Goal: Transaction & Acquisition: Purchase product/service

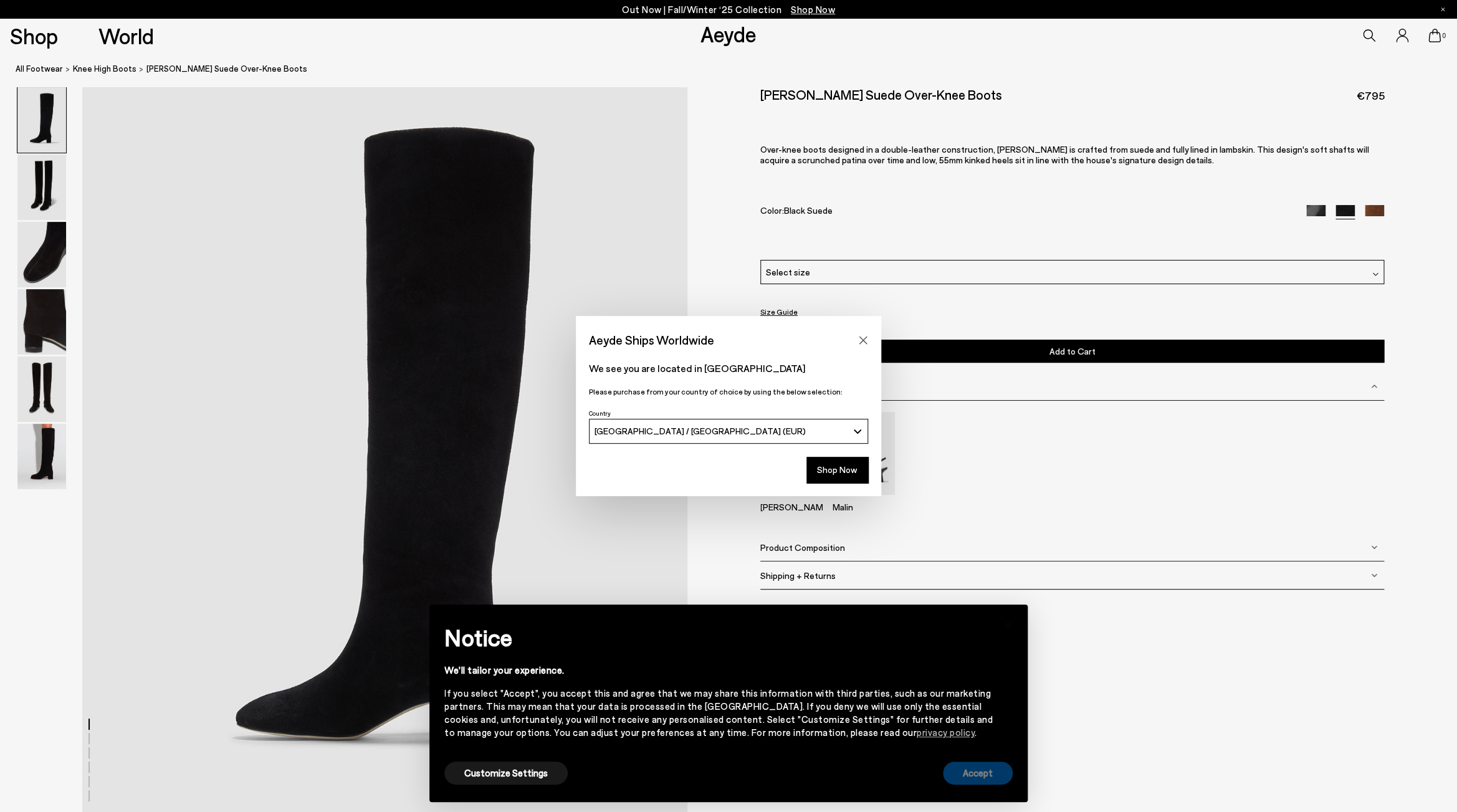
click at [993, 779] on button "Accept" at bounding box center [977, 772] width 70 height 23
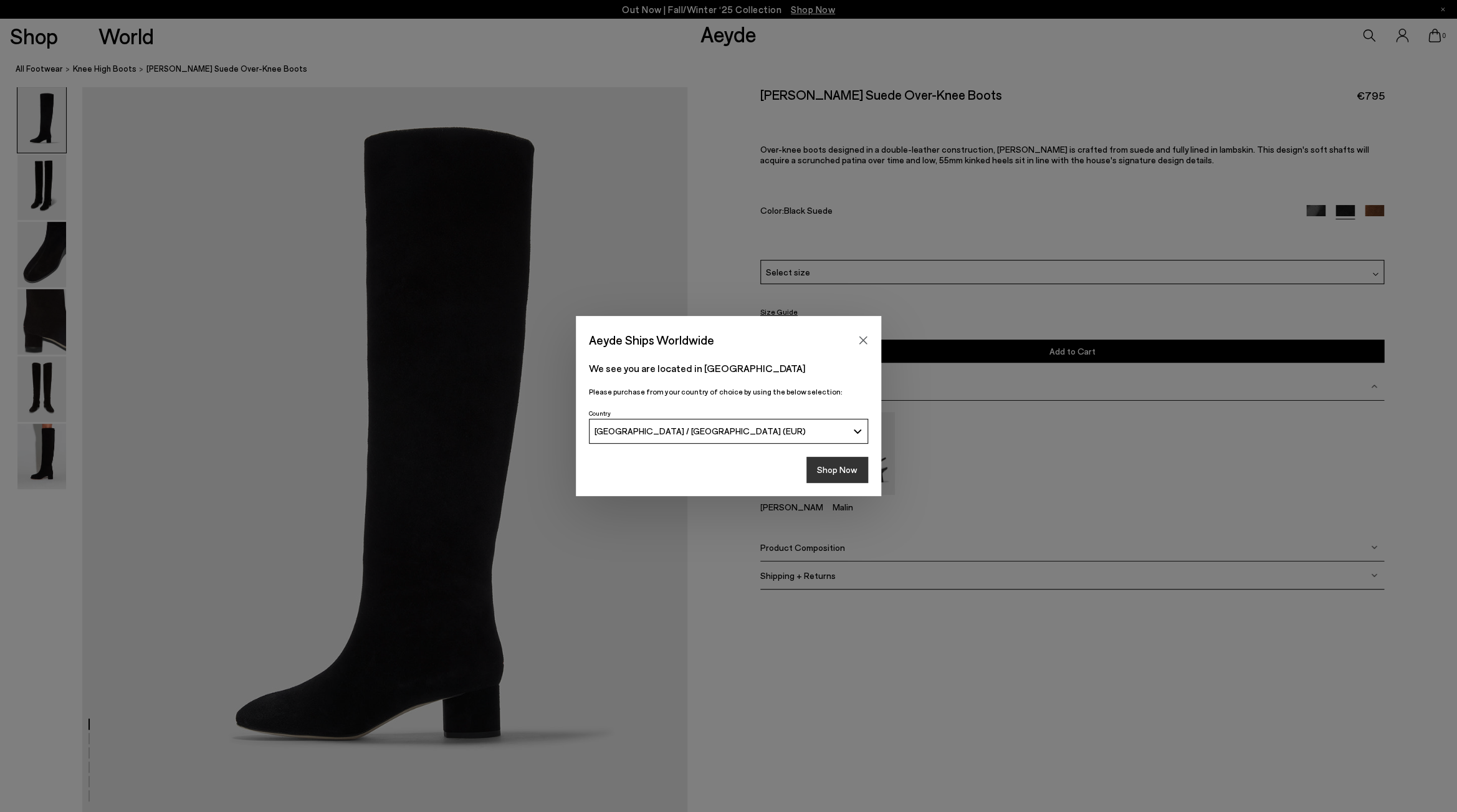
click at [856, 473] on button "Shop Now" at bounding box center [837, 469] width 62 height 26
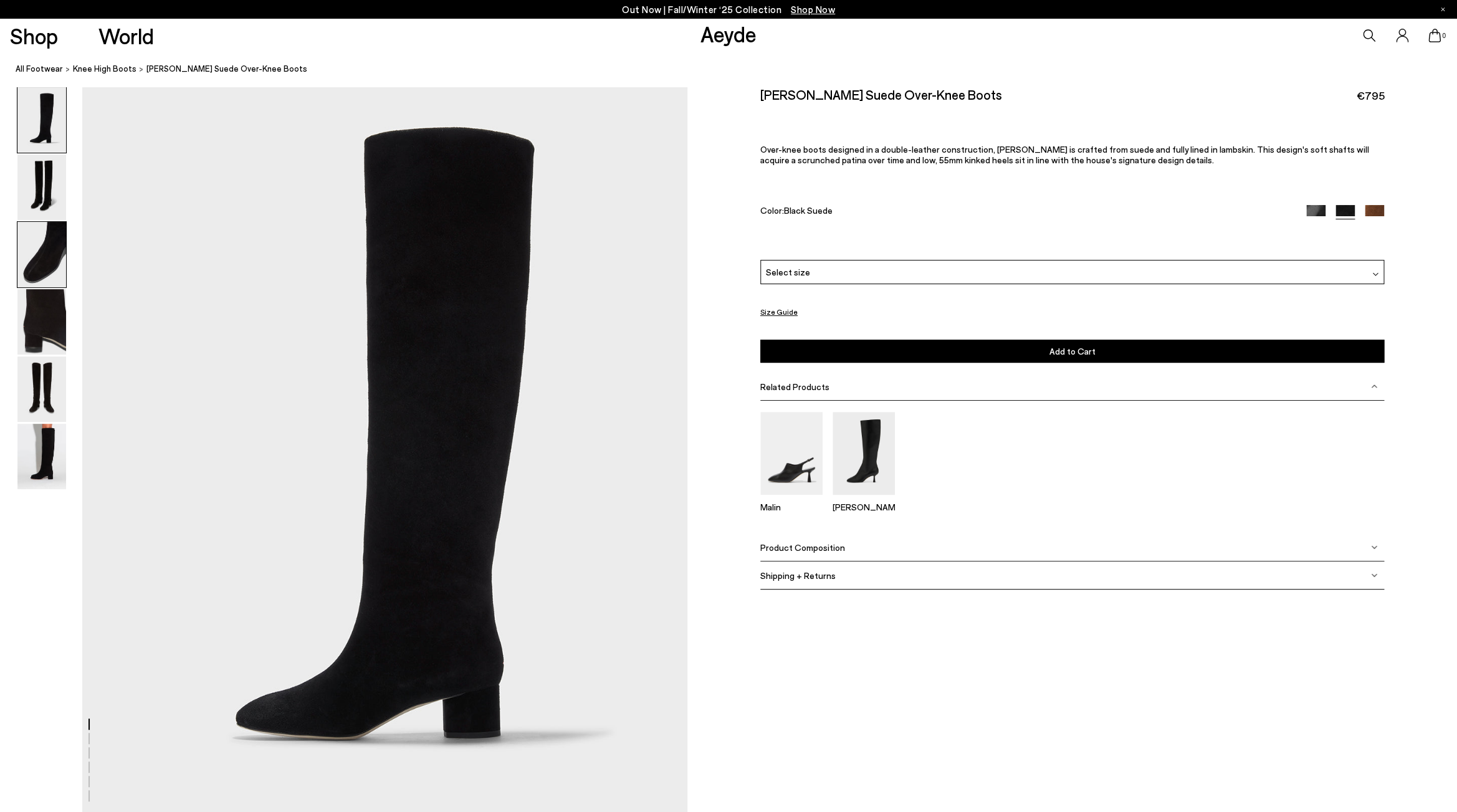
click at [31, 264] on img at bounding box center [41, 255] width 48 height 66
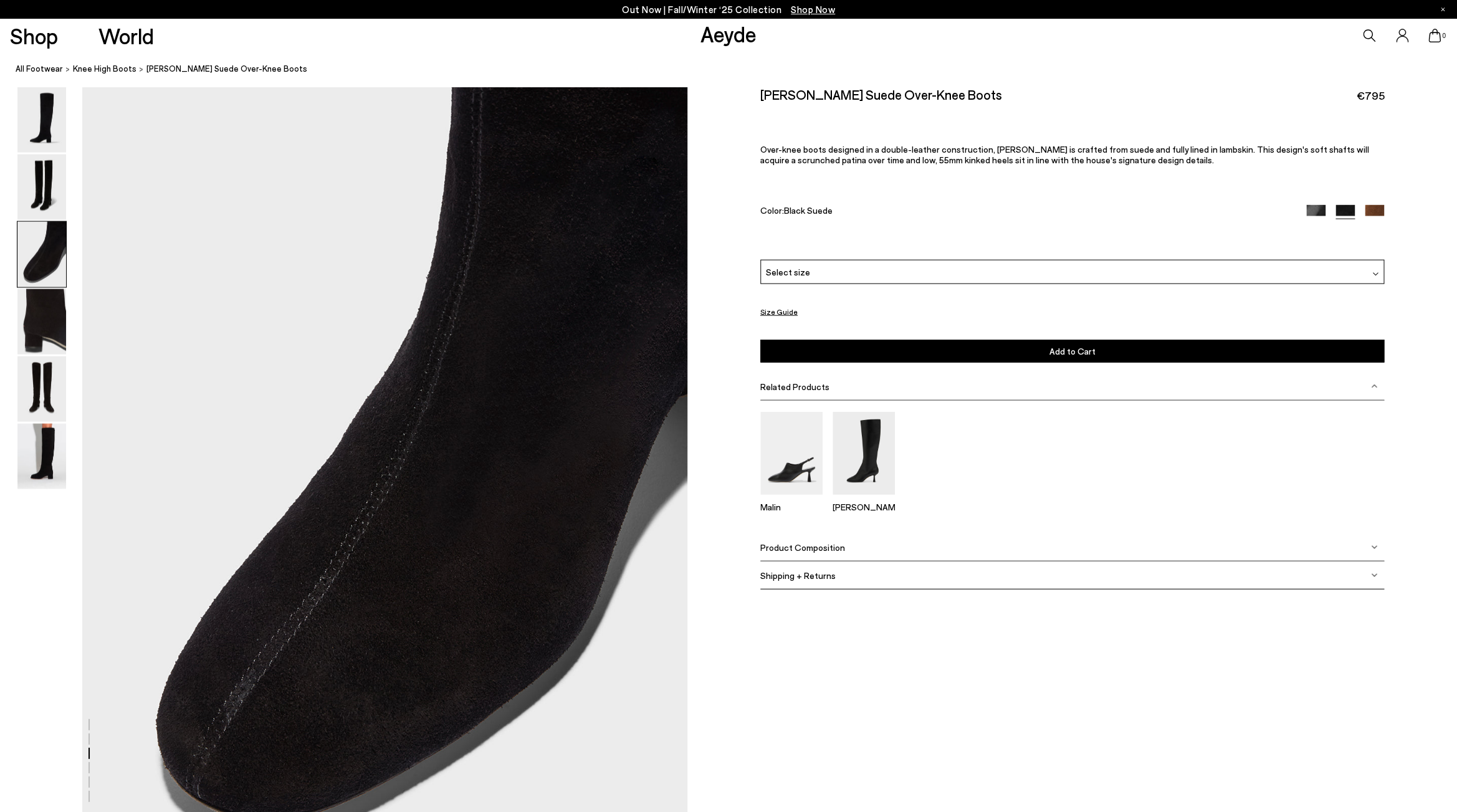
scroll to position [1536, 0]
click at [38, 322] on img at bounding box center [41, 322] width 48 height 66
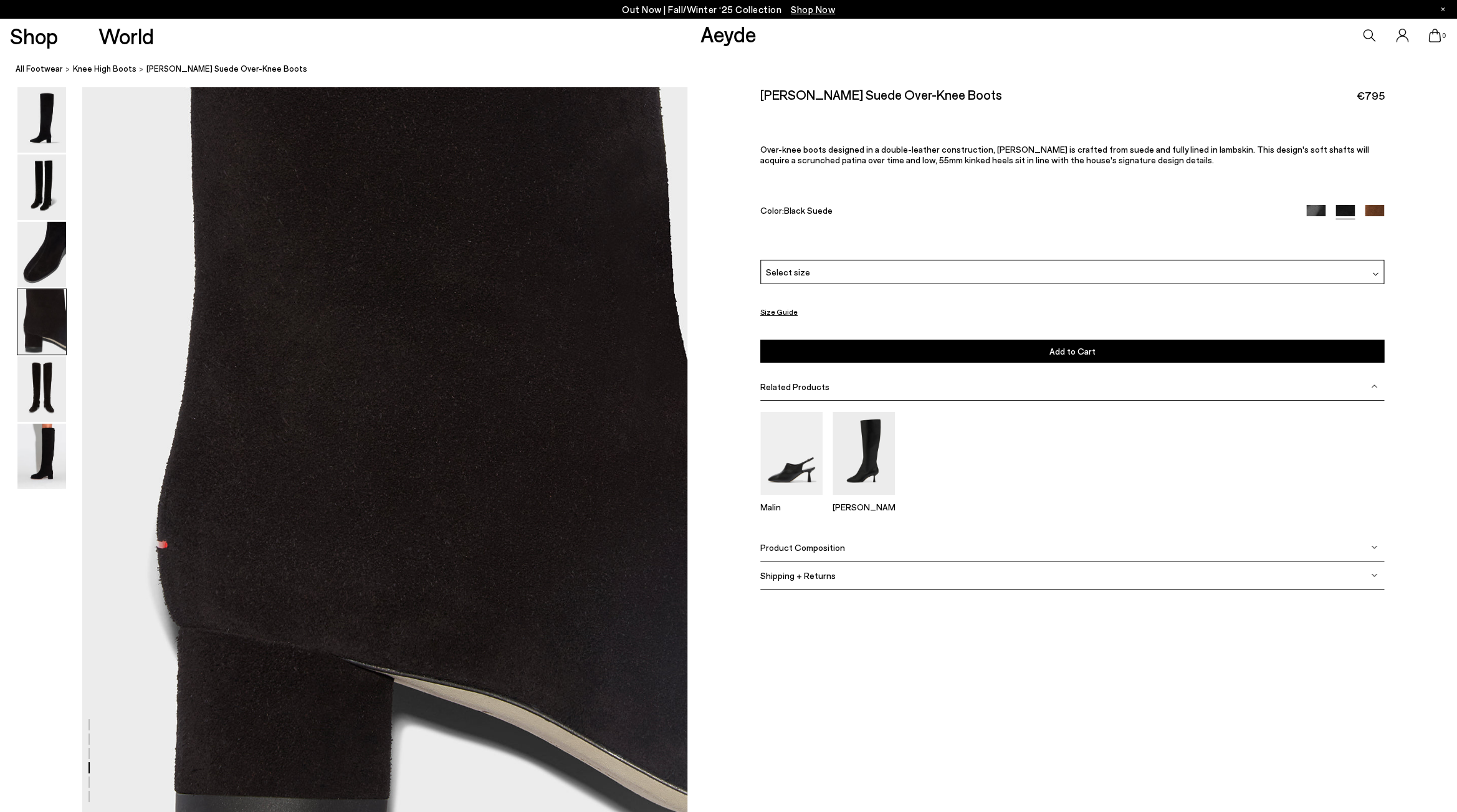
scroll to position [2345, 0]
click at [56, 397] on img at bounding box center [41, 389] width 48 height 66
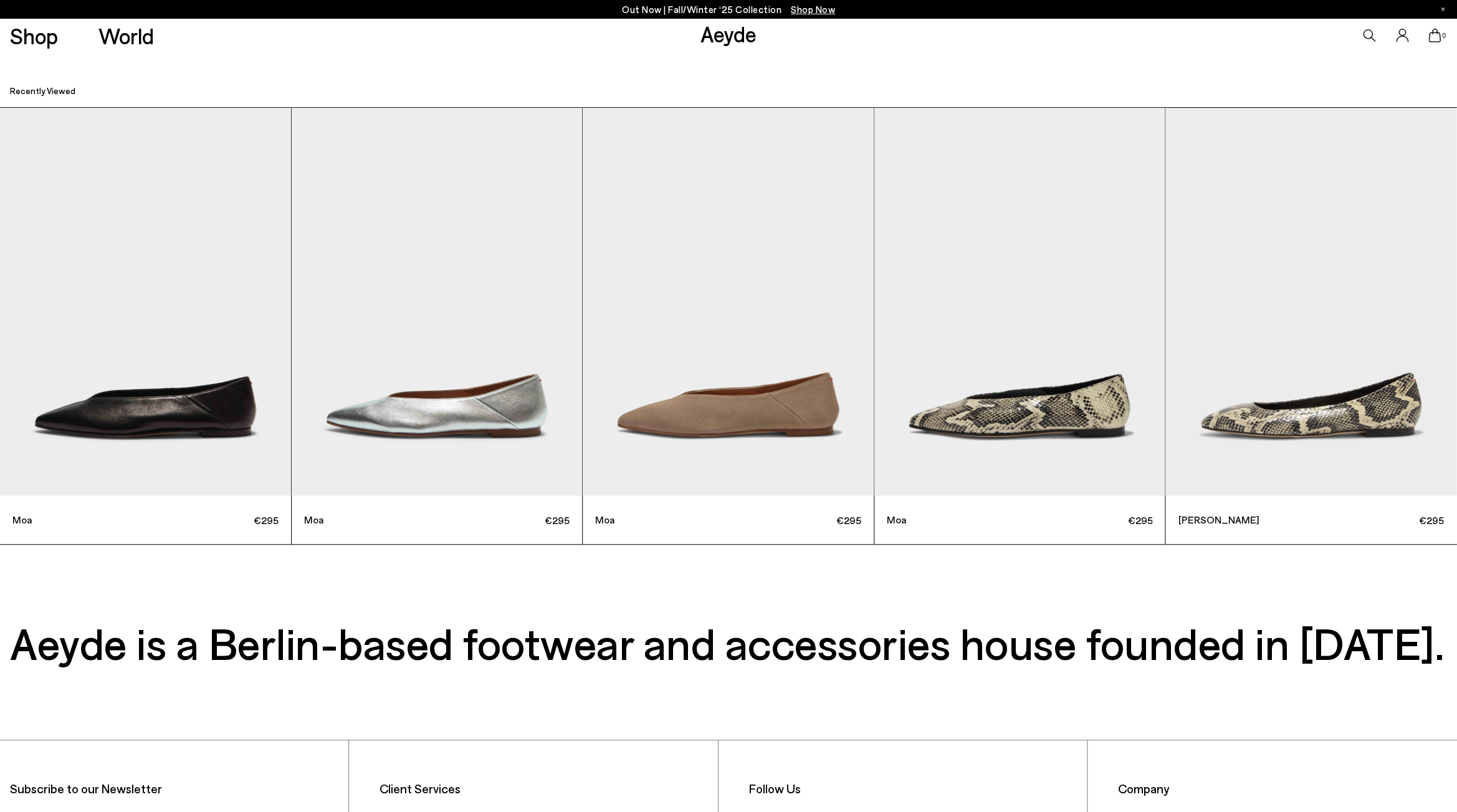
scroll to position [5928, 0]
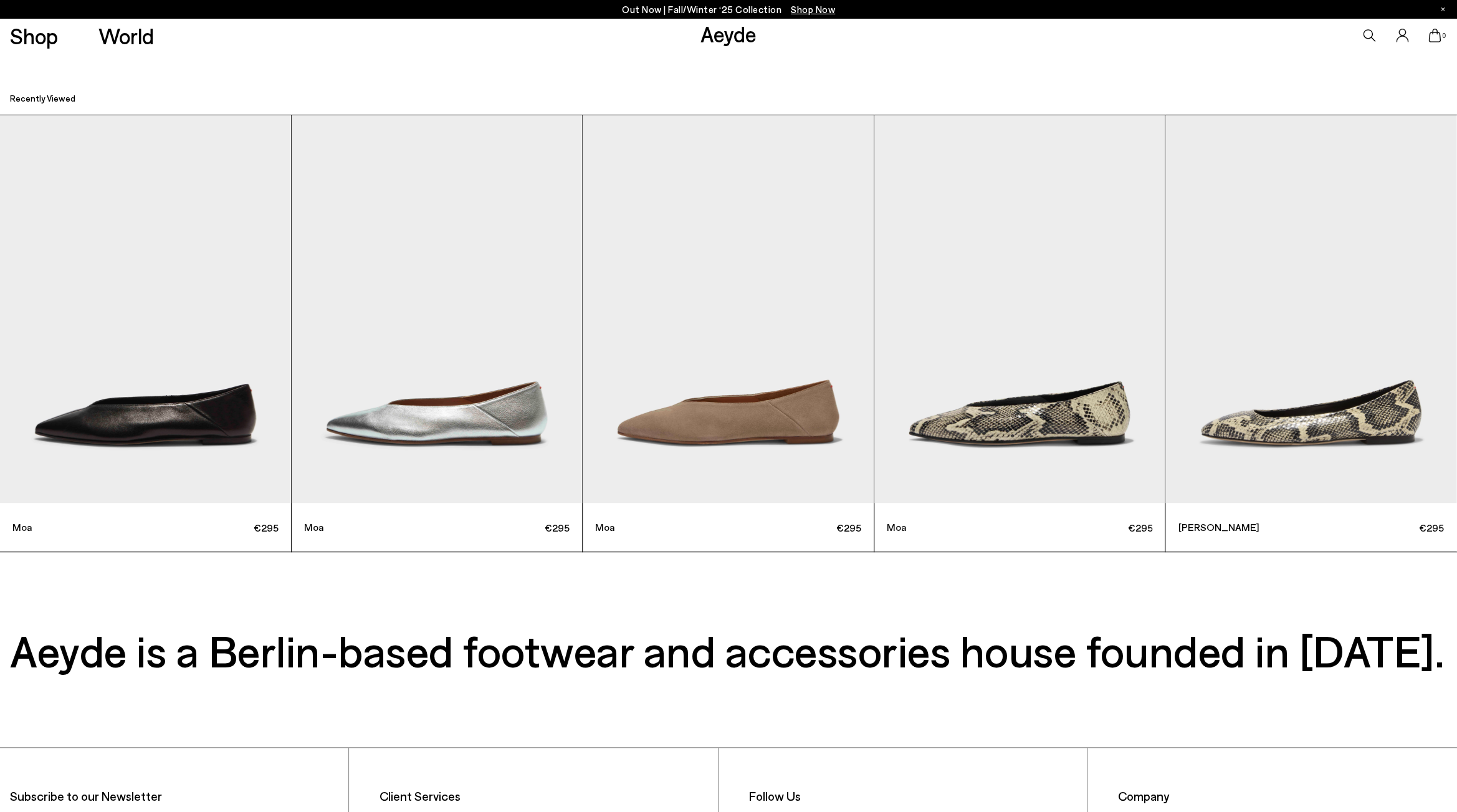
click at [1030, 435] on img "4 / 5" at bounding box center [1019, 309] width 291 height 388
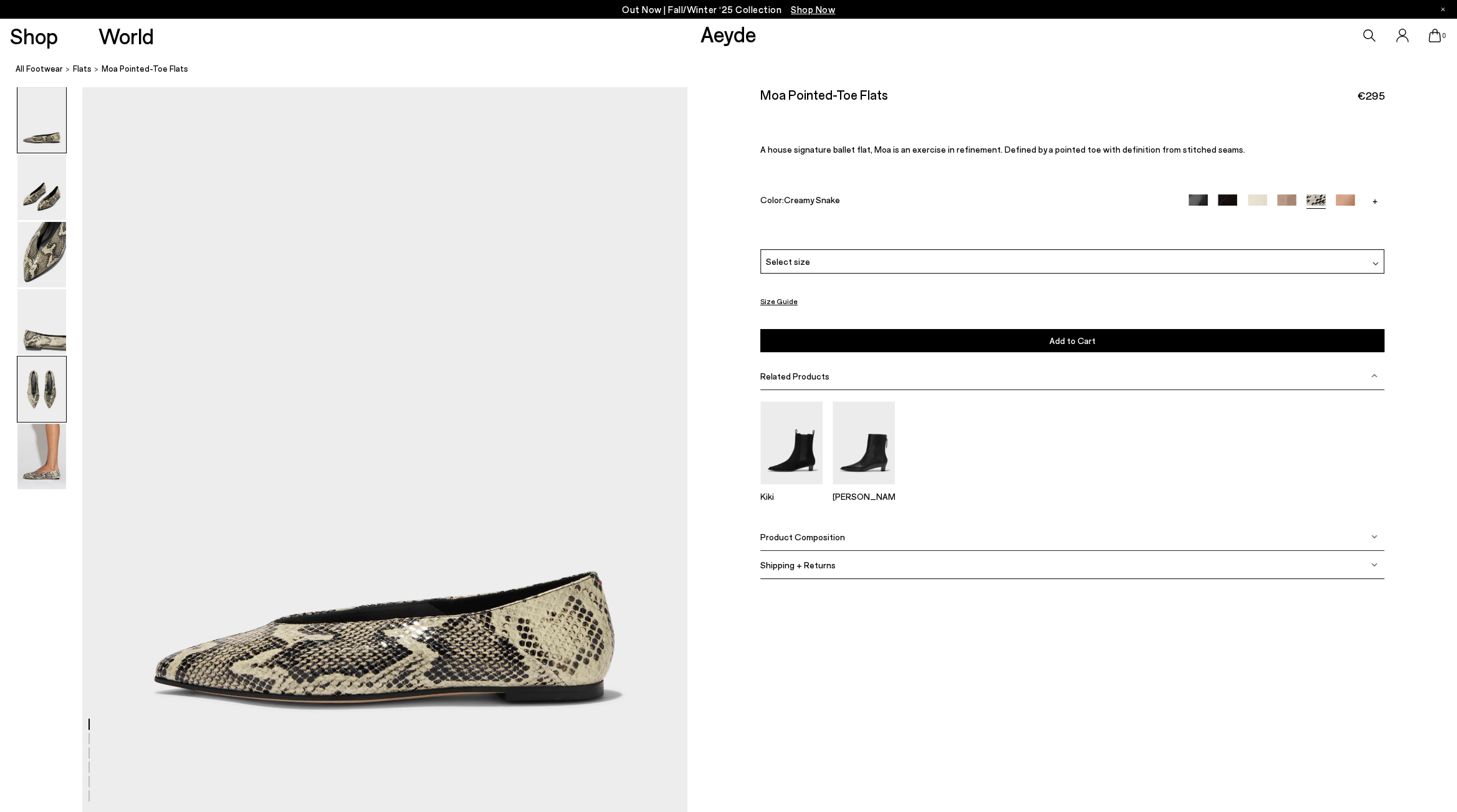
click at [36, 387] on img at bounding box center [41, 389] width 48 height 66
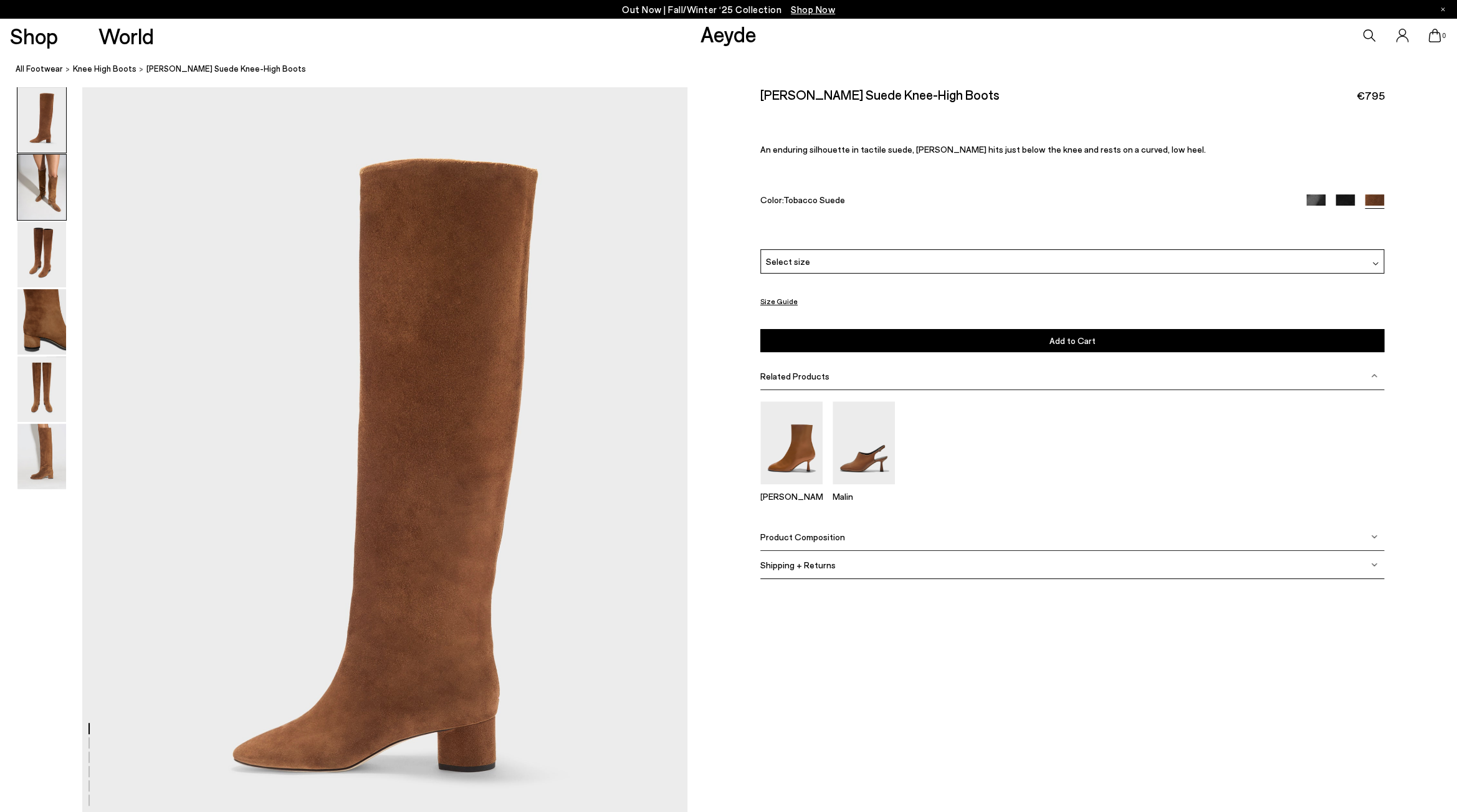
click at [38, 182] on img at bounding box center [41, 188] width 48 height 66
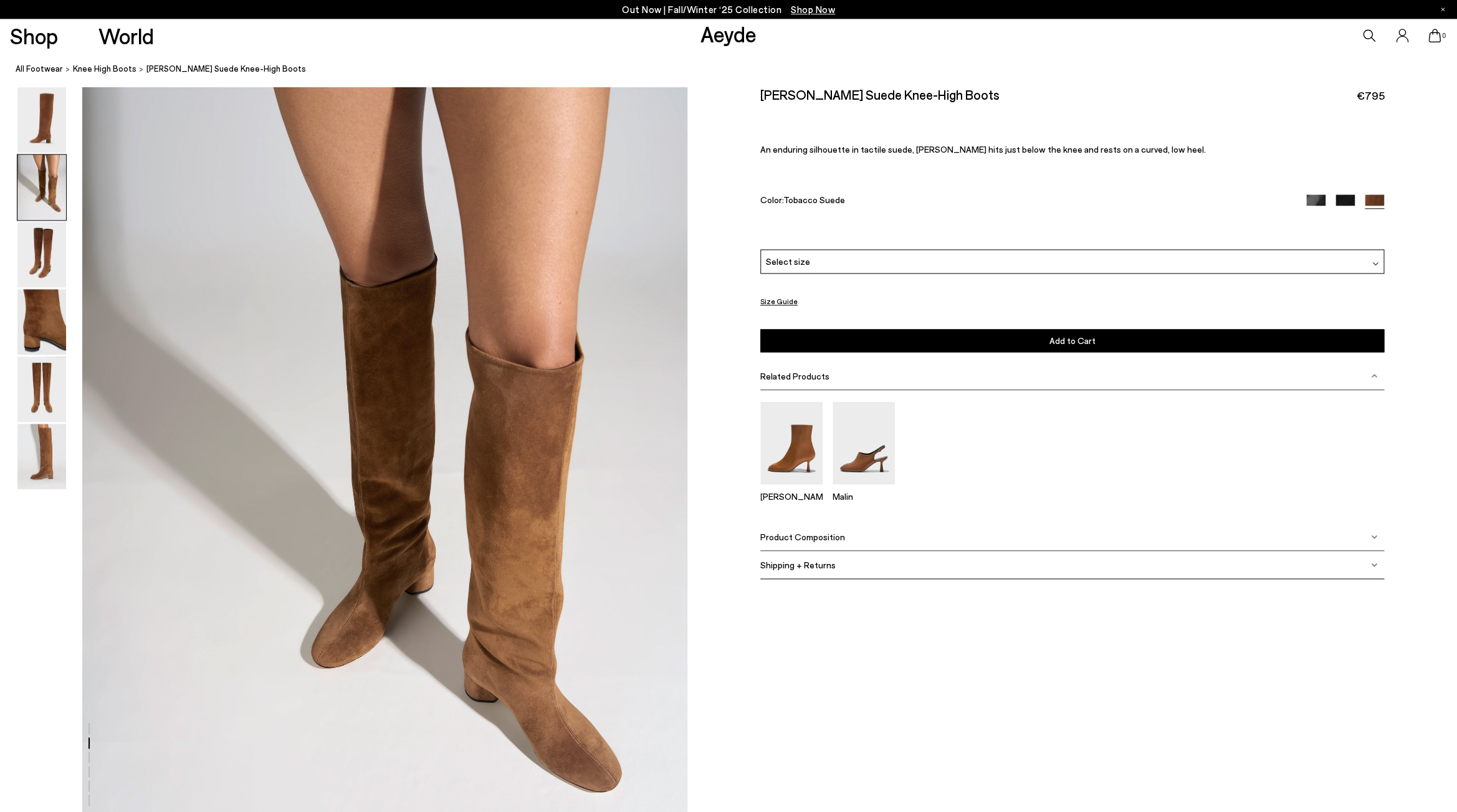
scroll to position [809, 0]
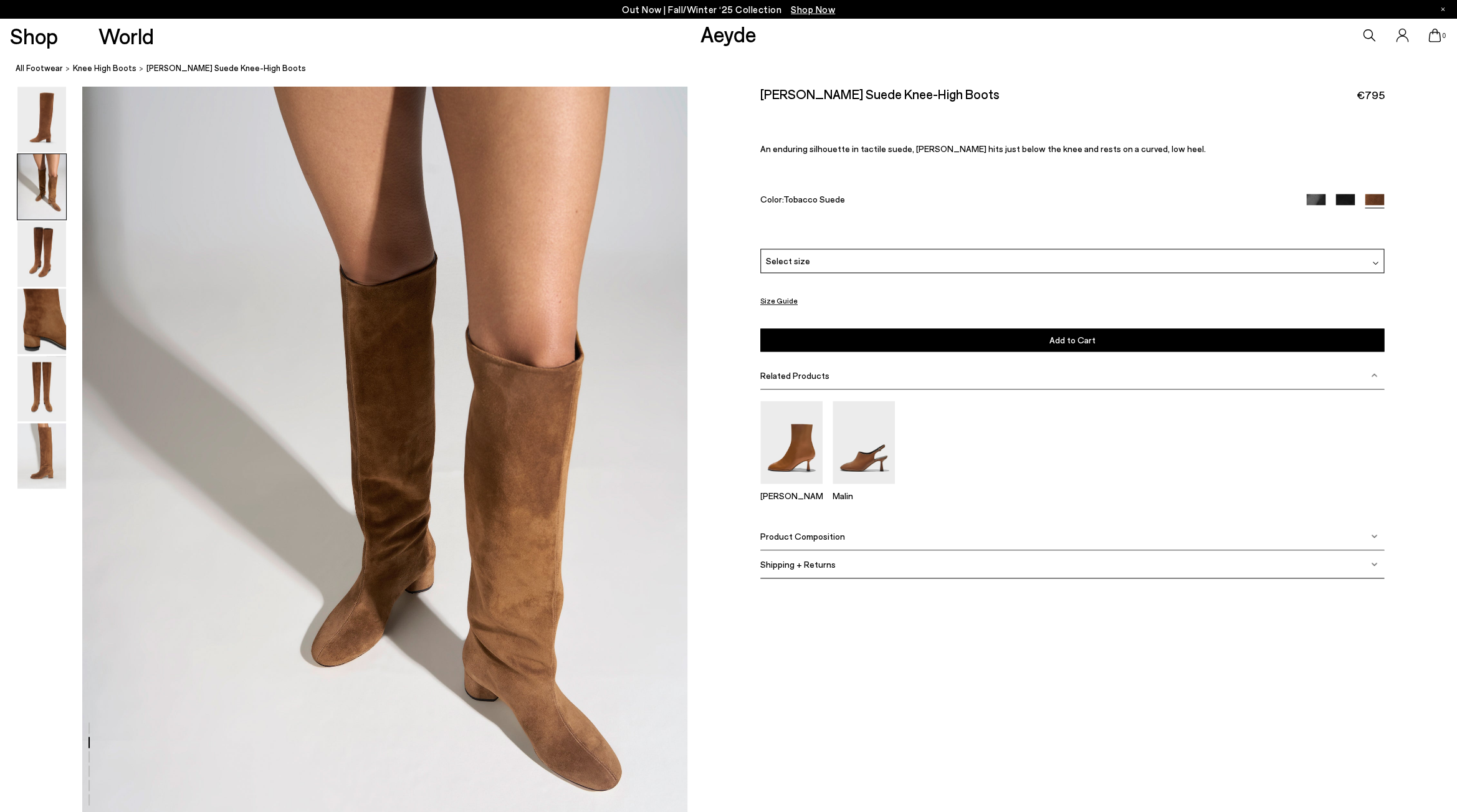
click at [1317, 199] on img at bounding box center [1316, 204] width 20 height 20
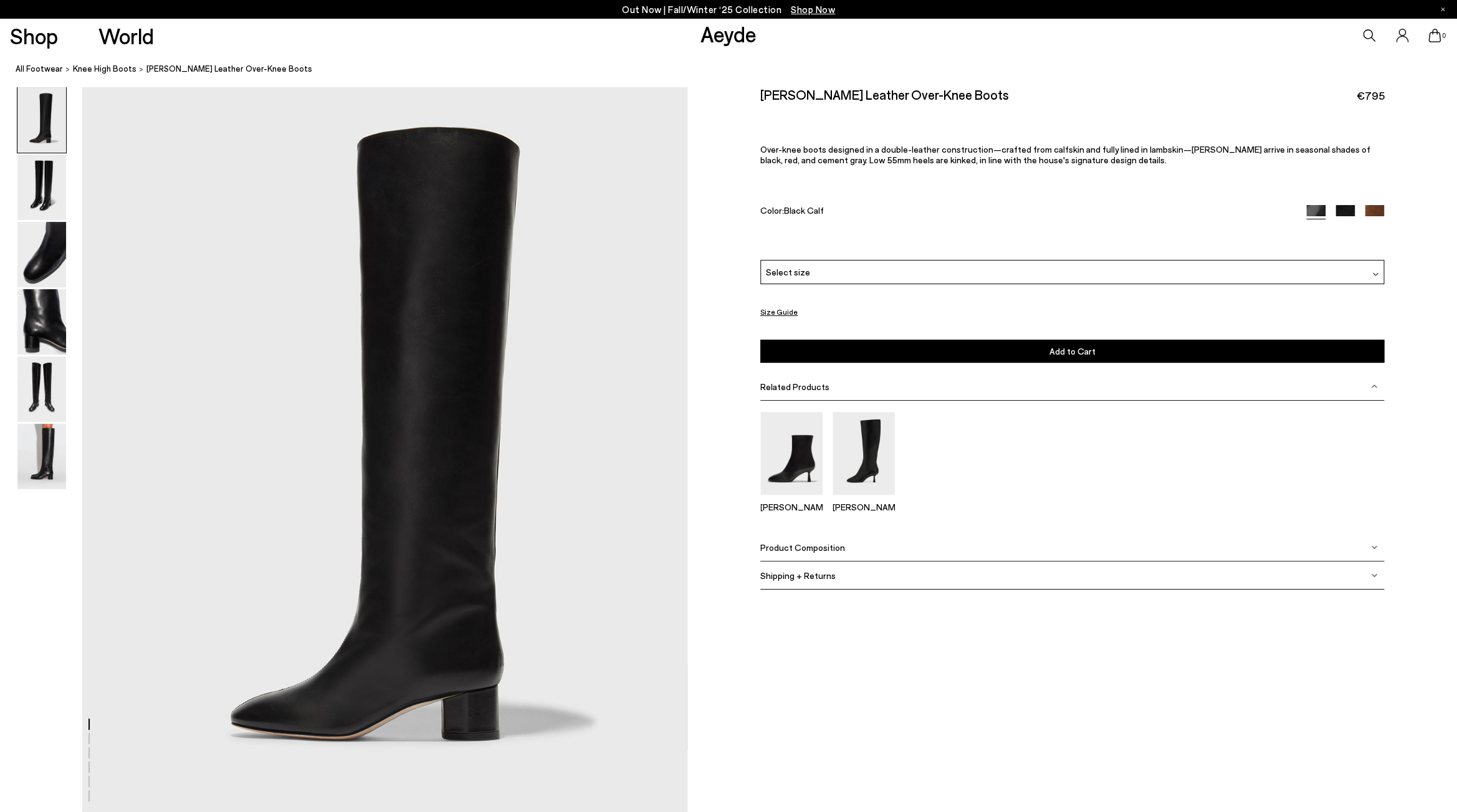
click at [1343, 209] on img at bounding box center [1344, 214] width 20 height 20
